Goal: Find specific page/section: Find specific page/section

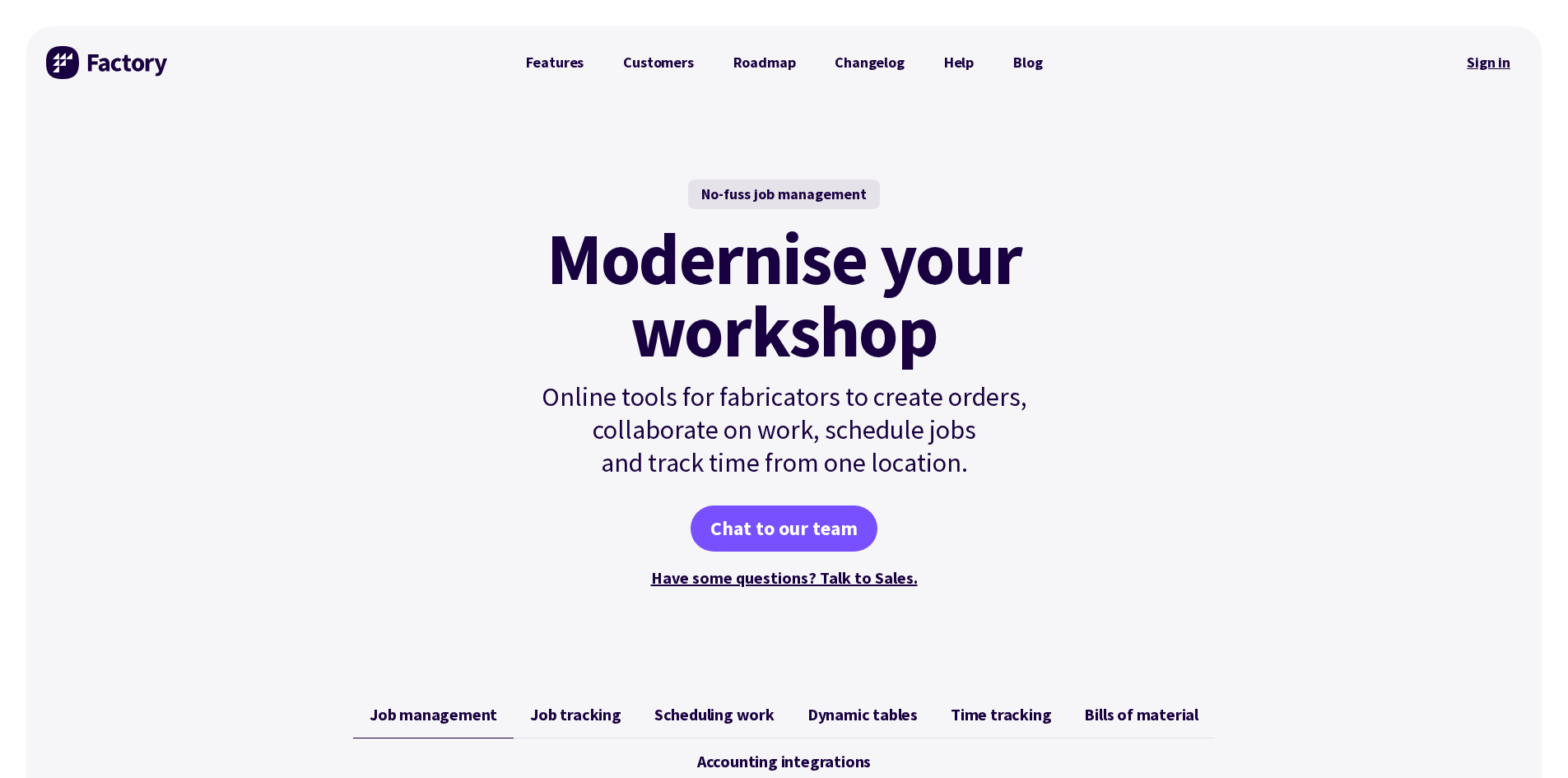
click at [1506, 67] on link "Sign in" at bounding box center [1488, 63] width 66 height 38
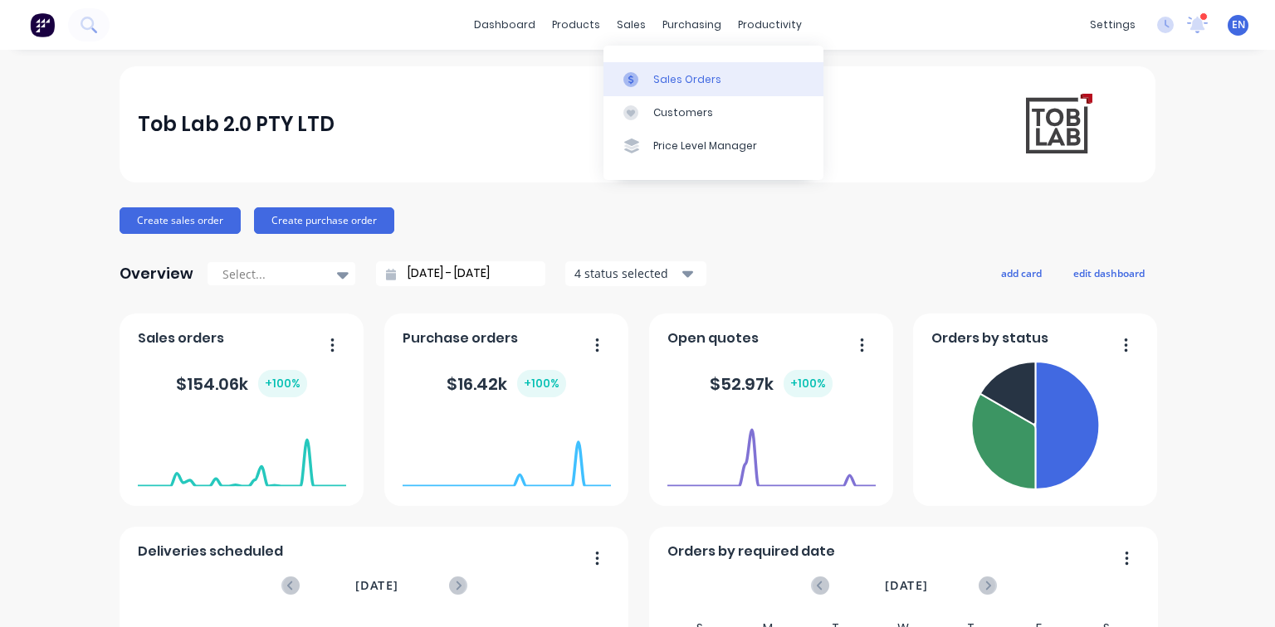
click at [664, 76] on div "Sales Orders" at bounding box center [687, 79] width 68 height 15
